Goal: Task Accomplishment & Management: Use online tool/utility

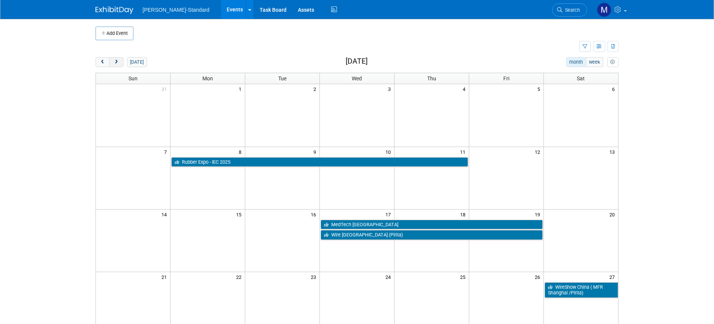
click at [118, 63] on button "next" at bounding box center [116, 62] width 14 height 10
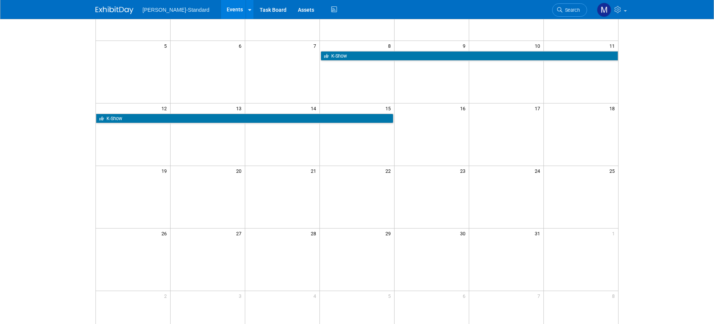
scroll to position [12, 0]
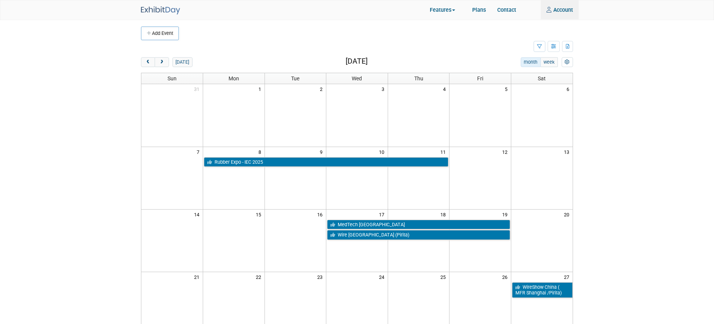
drag, startPoint x: 150, startPoint y: 62, endPoint x: 148, endPoint y: 70, distance: 8.1
click at [150, 63] on span "prev" at bounding box center [148, 62] width 6 height 5
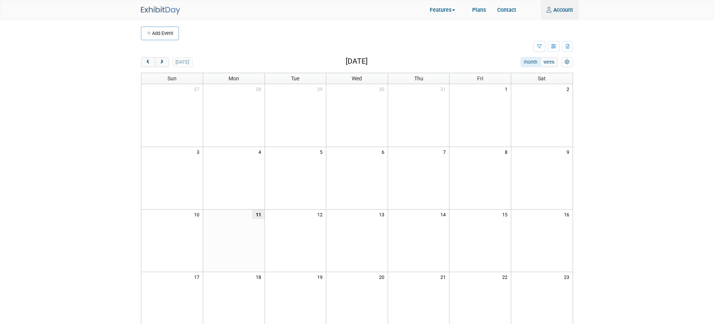
scroll to position [4, 0]
drag, startPoint x: 163, startPoint y: 58, endPoint x: 151, endPoint y: 65, distance: 15.0
click at [164, 58] on span "next" at bounding box center [162, 58] width 6 height 5
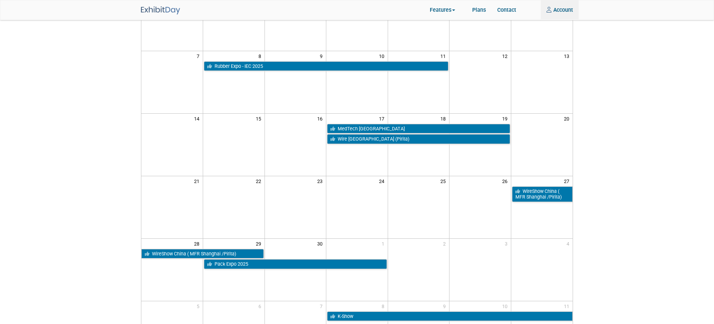
scroll to position [98, 0]
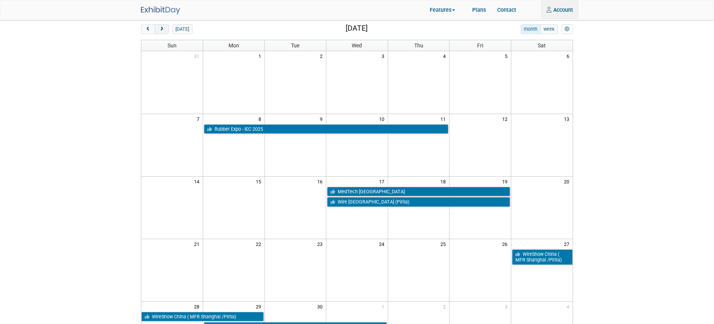
click at [162, 28] on span "next" at bounding box center [162, 29] width 6 height 5
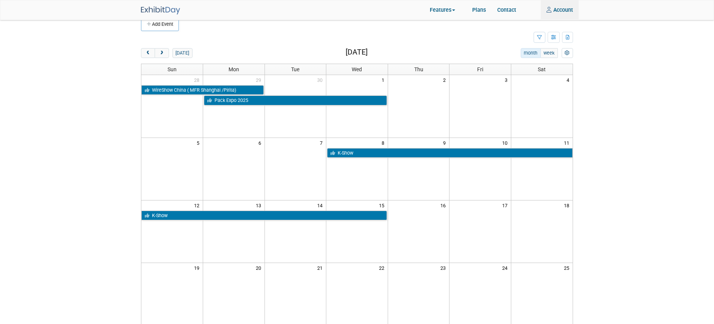
scroll to position [0, 0]
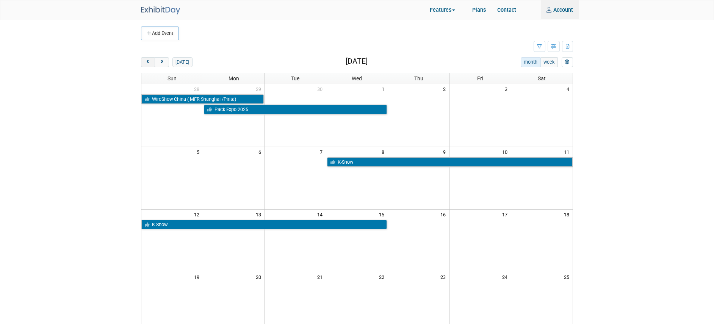
click at [147, 61] on span "prev" at bounding box center [148, 62] width 6 height 5
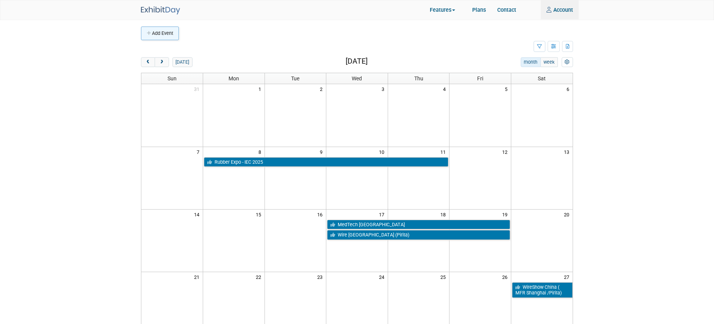
click at [154, 35] on button "Add Event" at bounding box center [160, 34] width 38 height 14
